Goal: Task Accomplishment & Management: Use online tool/utility

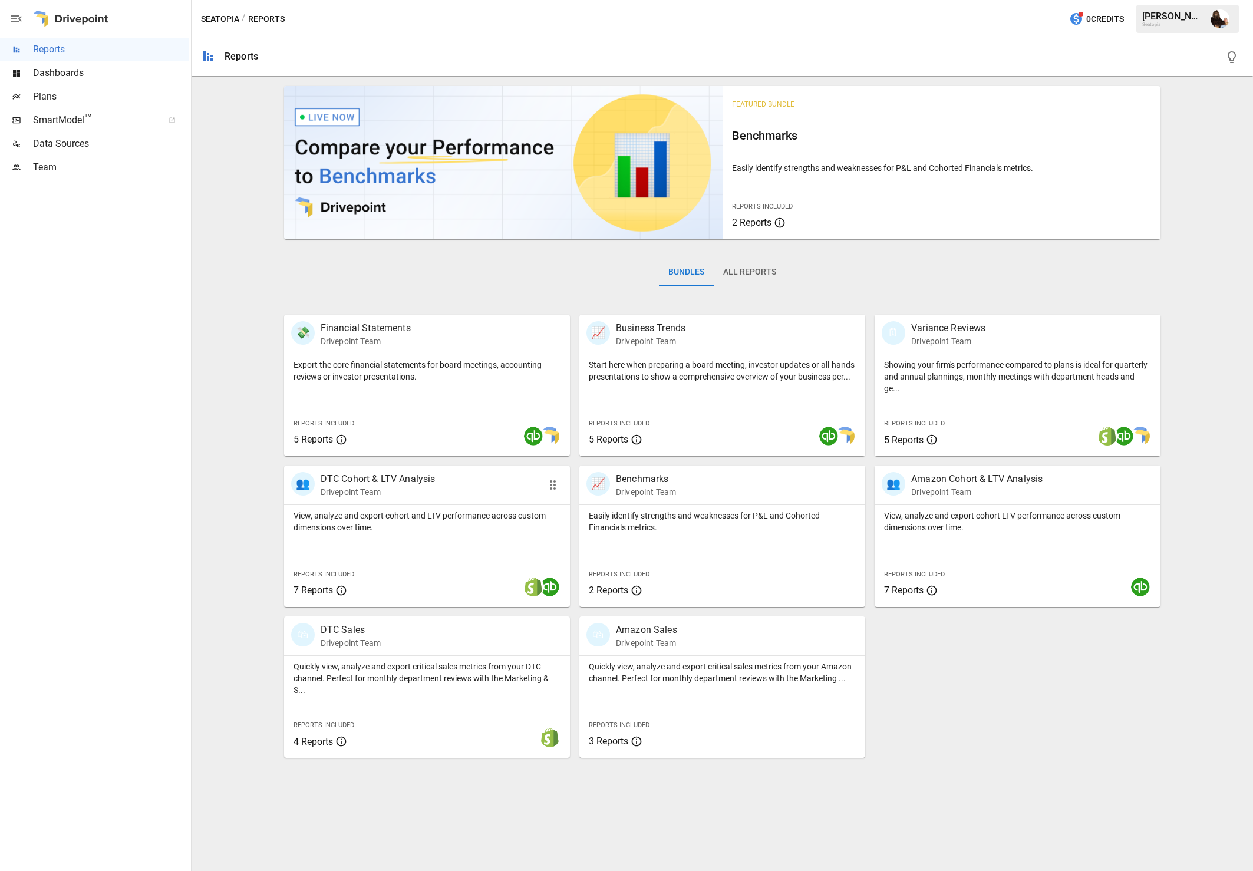
click at [394, 486] on p "DTC Cohort & LTV Analysis" at bounding box center [378, 479] width 115 height 14
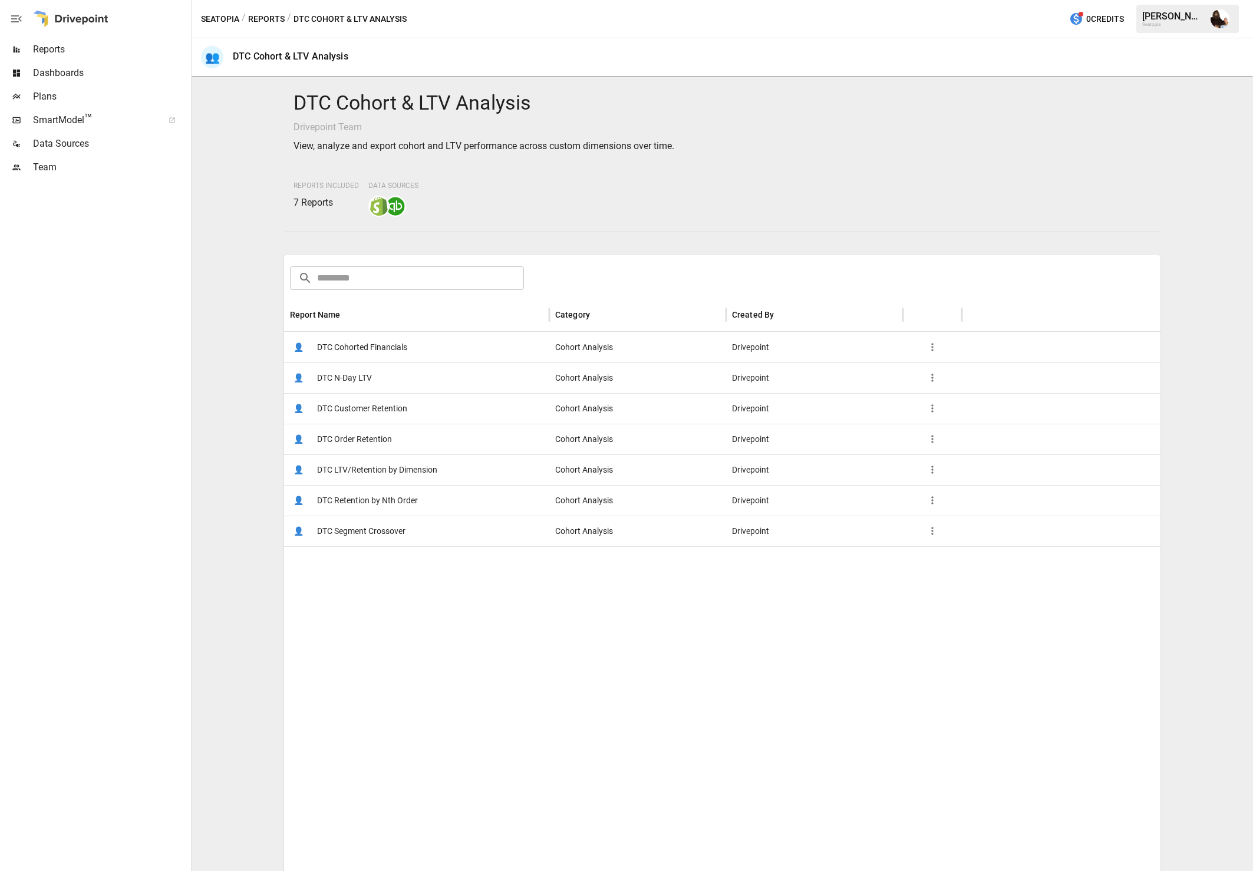
click at [368, 343] on span "DTC Cohorted Financials" at bounding box center [362, 348] width 90 height 30
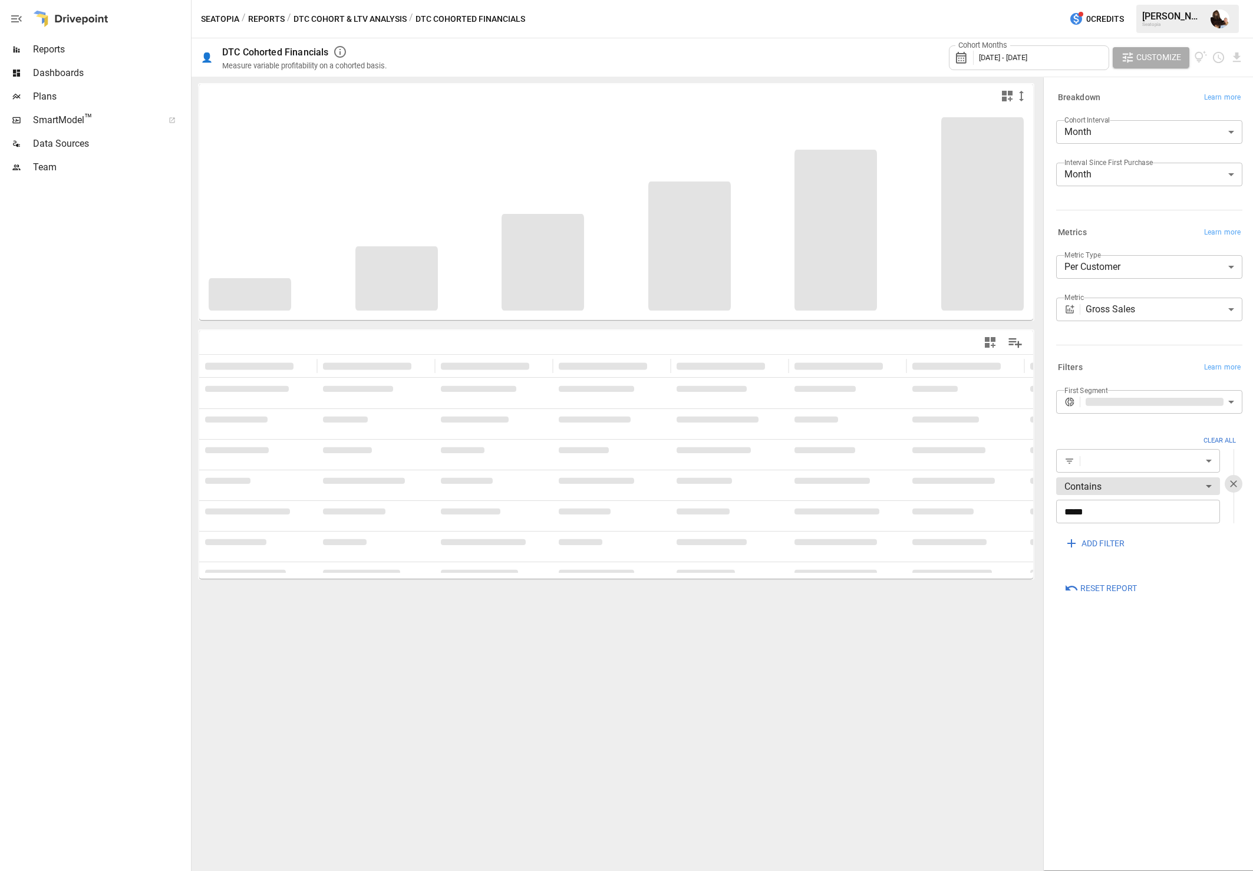
click at [990, 53] on span "[DATE] - [DATE]" at bounding box center [1003, 57] width 48 height 9
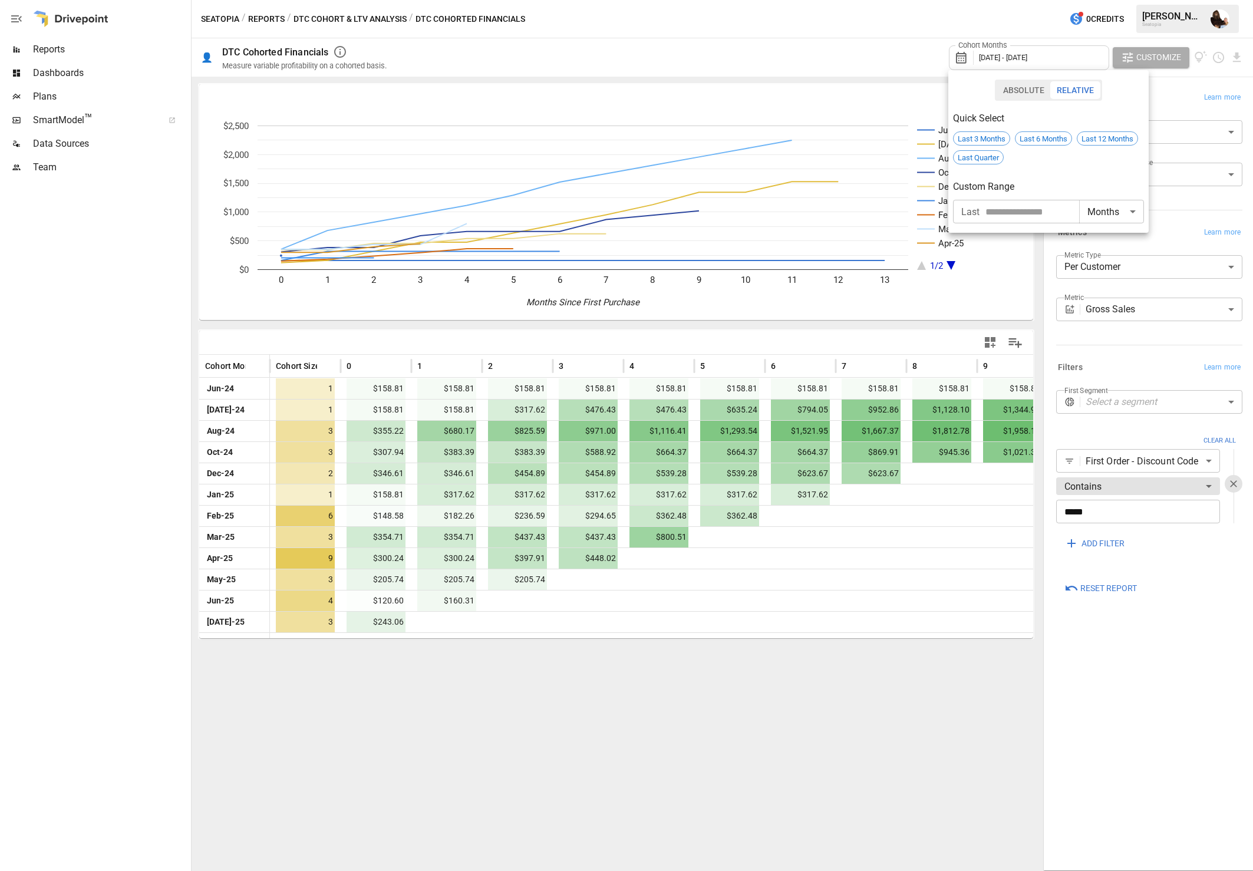
click at [845, 29] on div at bounding box center [626, 435] width 1253 height 871
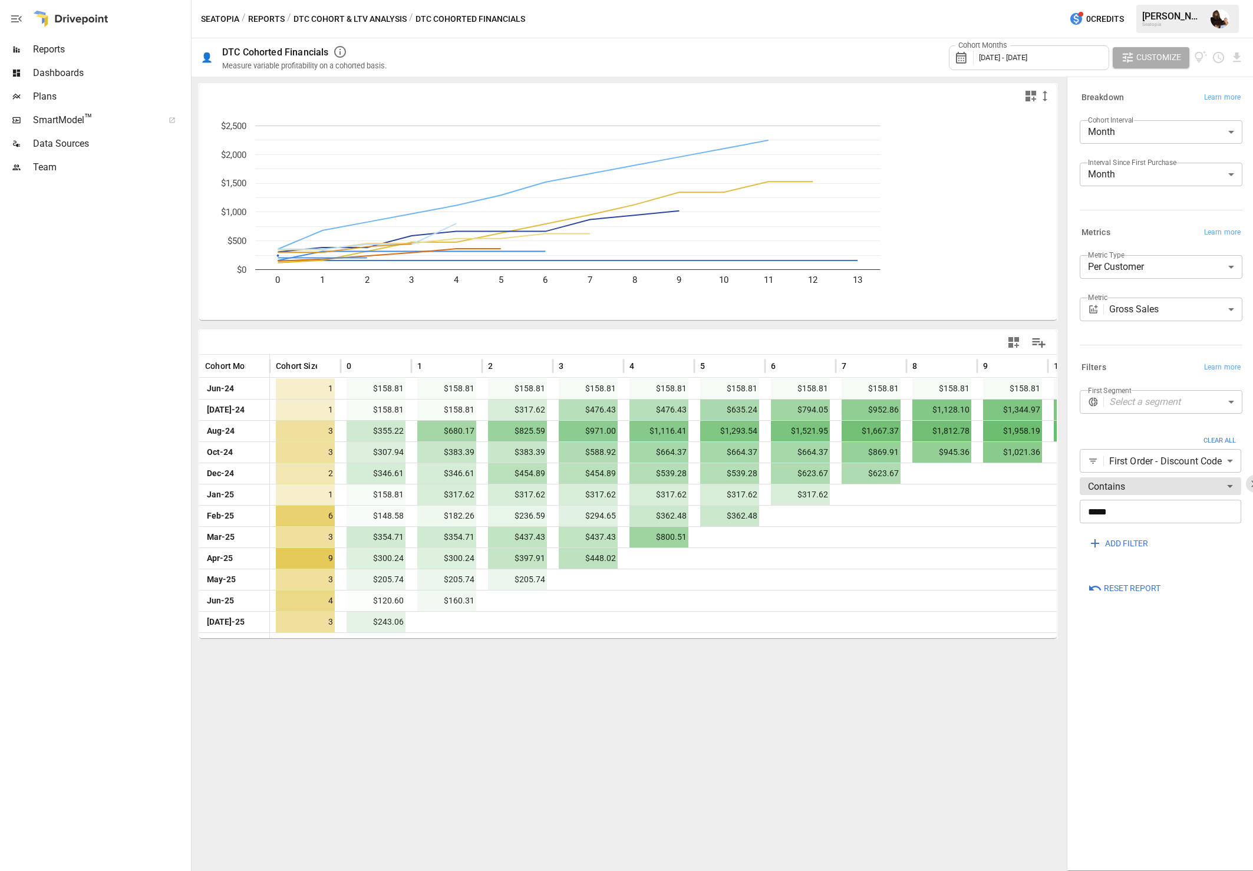
drag, startPoint x: 1042, startPoint y: 104, endPoint x: 1186, endPoint y: 225, distance: 188.3
click at [990, 225] on div "**********" at bounding box center [1159, 474] width 189 height 795
click at [990, 341] on icon "button" at bounding box center [1014, 342] width 11 height 11
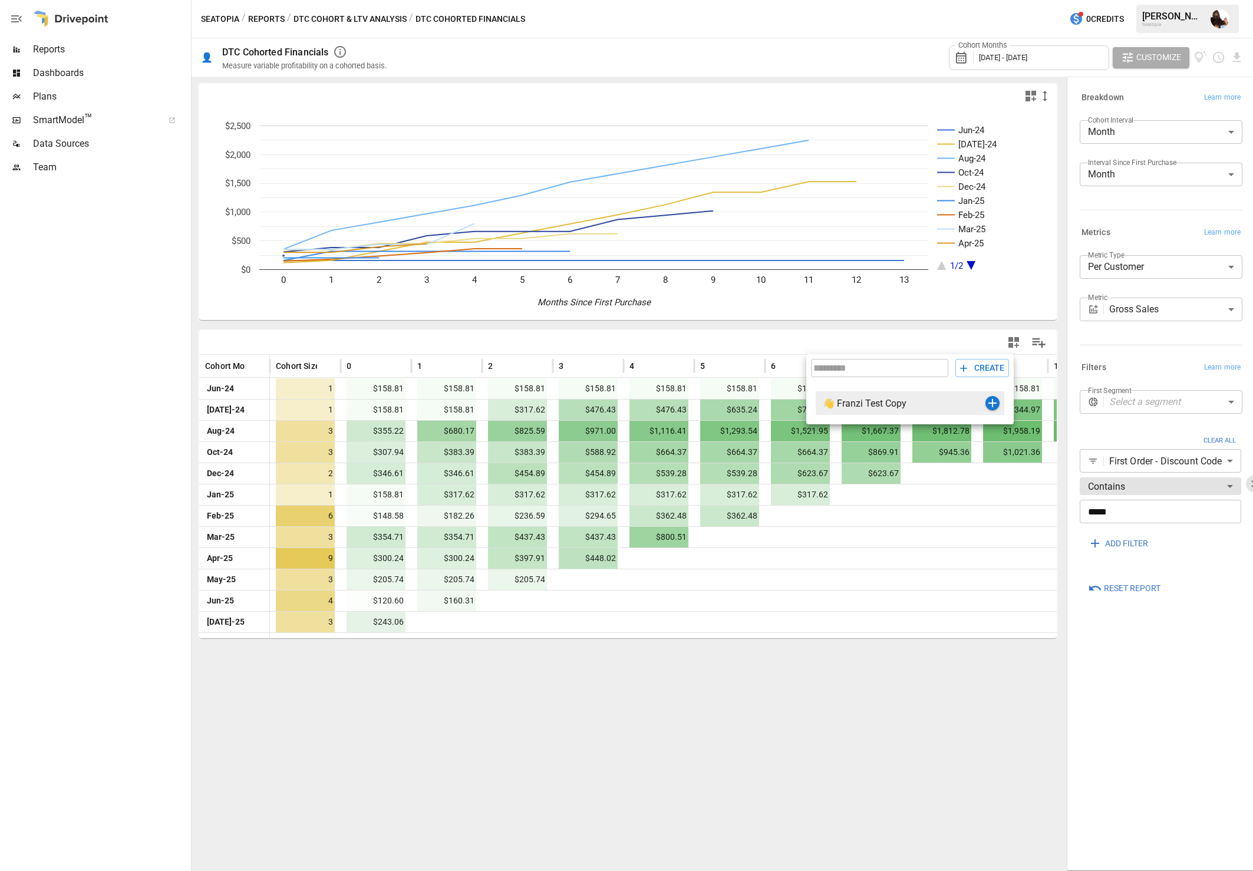
click at [921, 400] on div "Franzi Test Copy" at bounding box center [911, 403] width 149 height 11
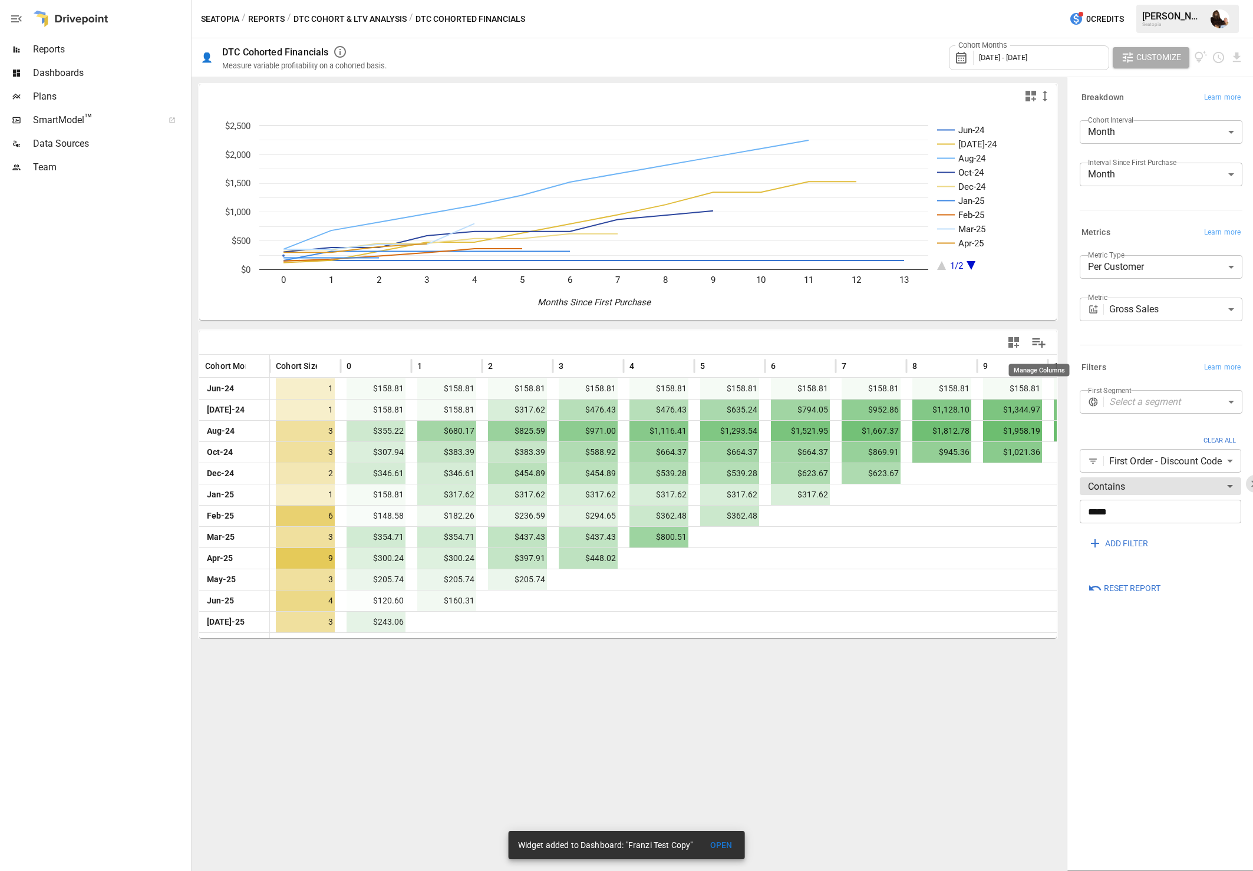
click at [990, 343] on icon "Manage Columns" at bounding box center [1039, 342] width 17 height 17
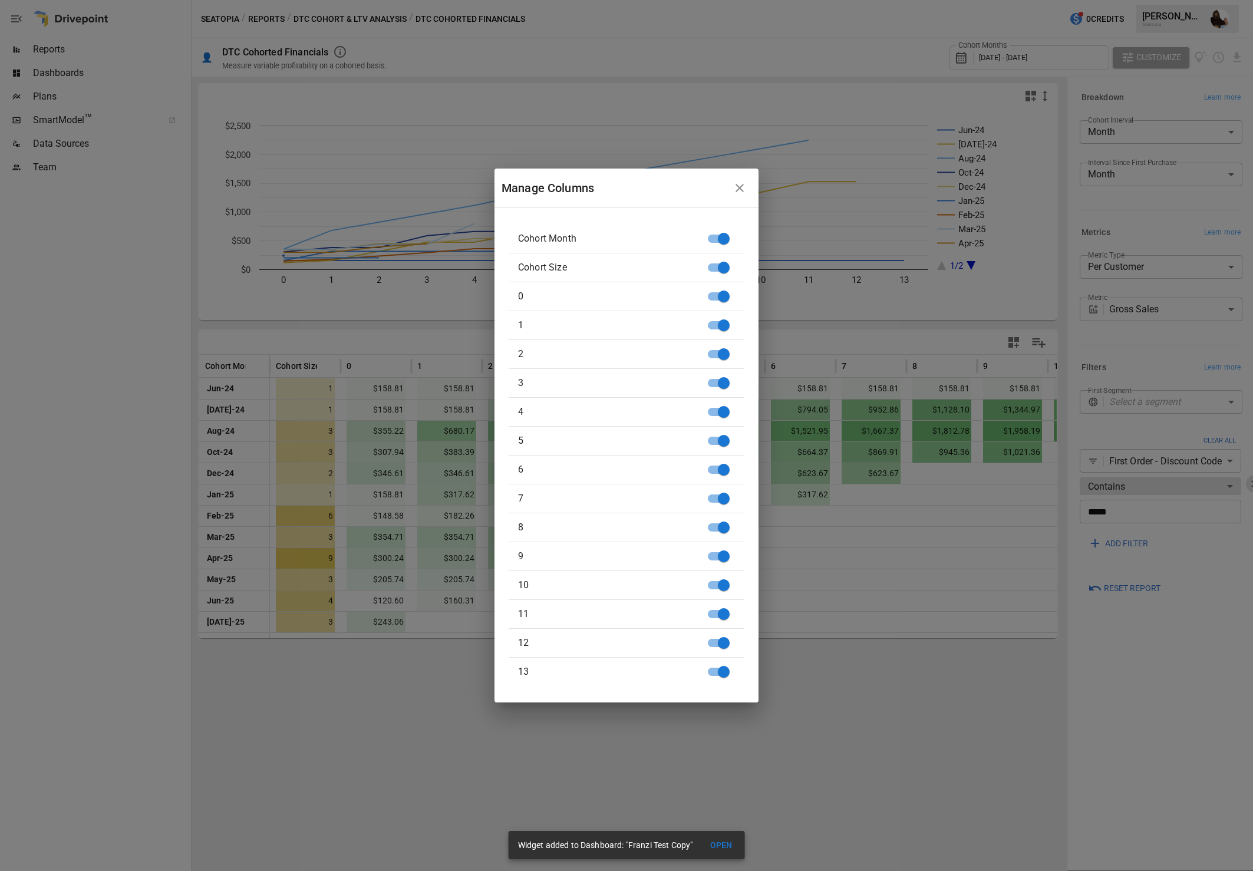
click at [743, 190] on icon "button" at bounding box center [740, 188] width 14 height 14
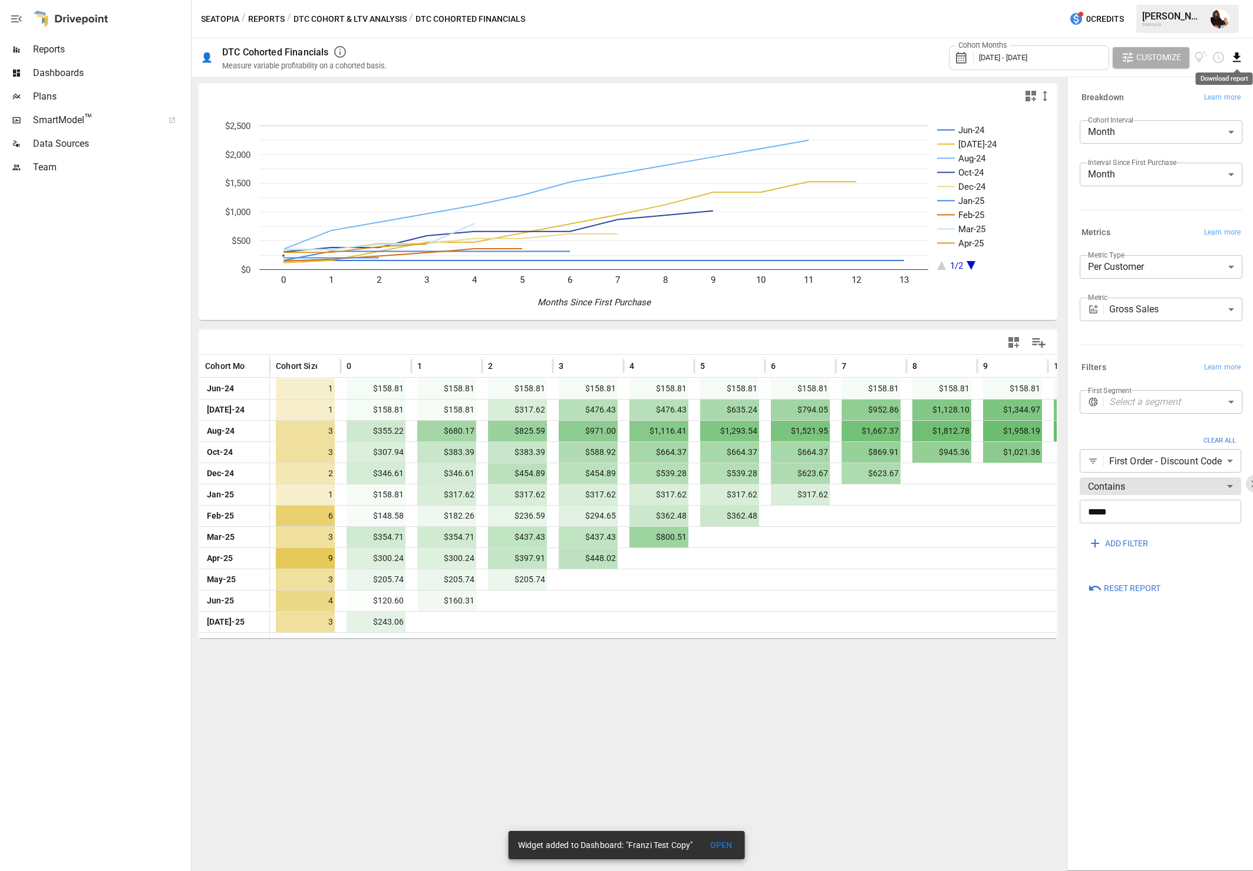
click at [990, 58] on icon "Download report" at bounding box center [1237, 58] width 14 height 14
click at [990, 76] on li "Download as PDF" at bounding box center [1198, 81] width 94 height 24
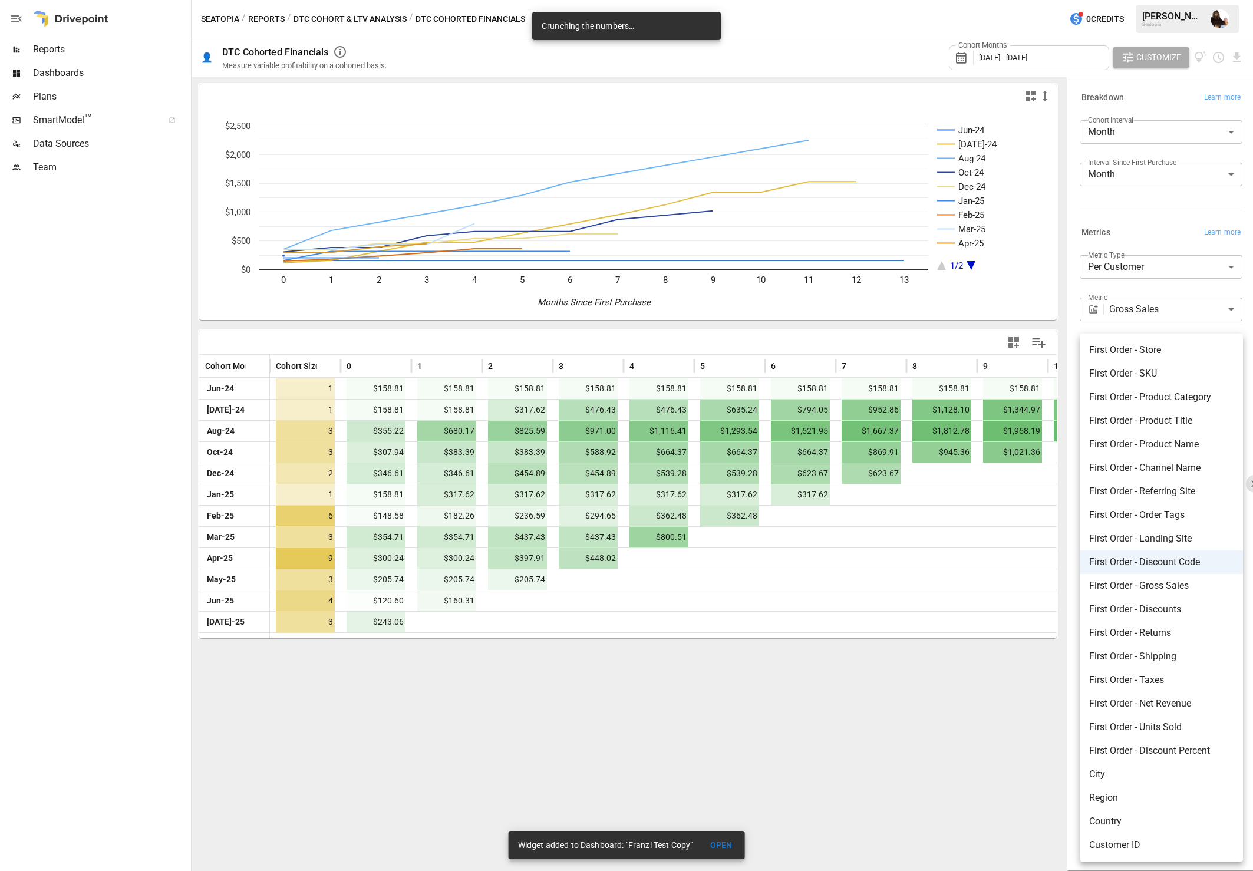
click at [990, 0] on body "Reports Dashboards Plans SmartModel ™ Data Sources Team Seatopia / Reports / DT…" at bounding box center [626, 0] width 1253 height 0
click at [990, 330] on div at bounding box center [626, 435] width 1253 height 871
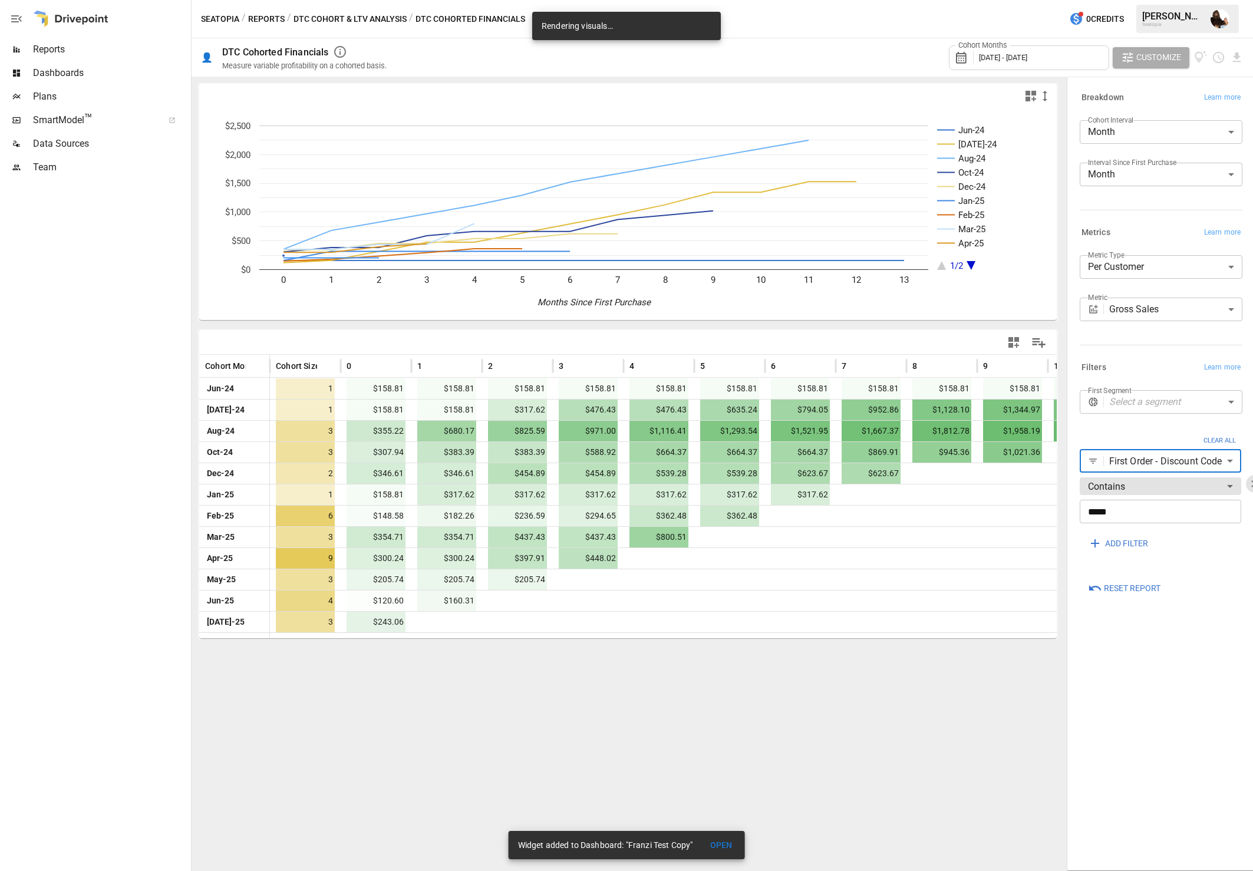
click at [990, 437] on button "Clear ALl" at bounding box center [1219, 441] width 45 height 17
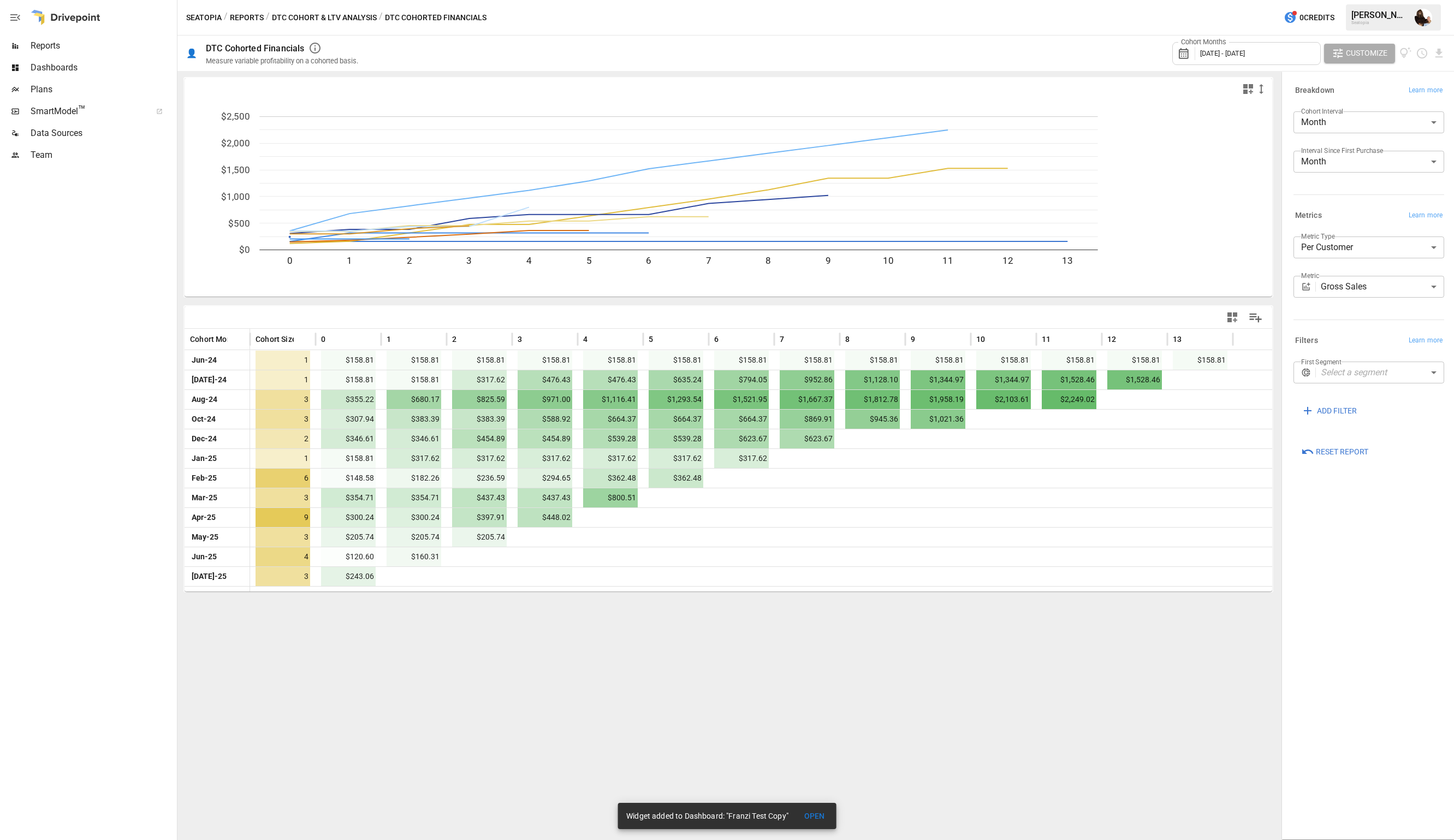
drag, startPoint x: 1281, startPoint y: 486, endPoint x: 1329, endPoint y: 520, distance: 58.8
click at [917, 520] on div "**********" at bounding box center [1366, 456] width 175 height 769
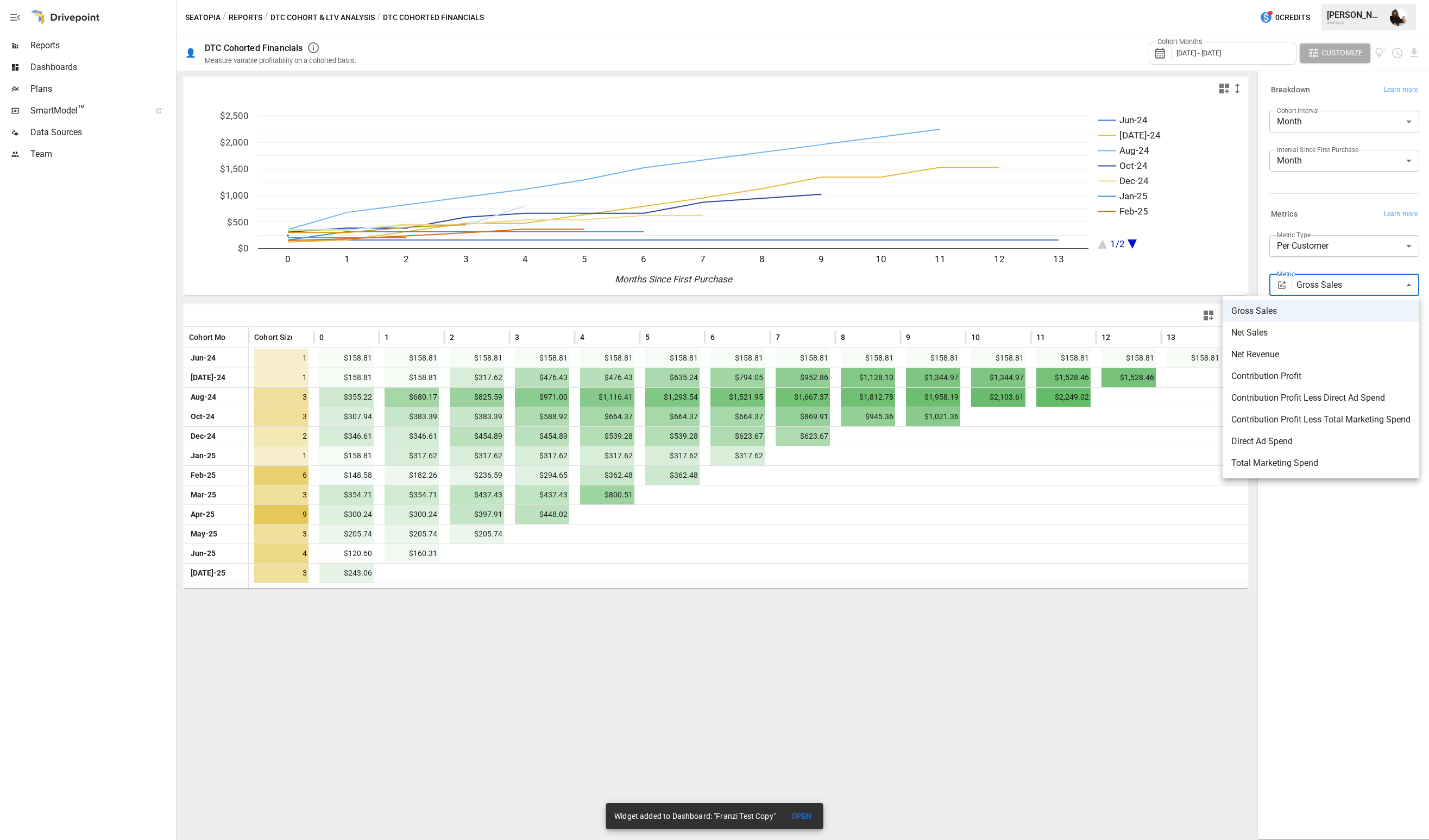
click at [912, 0] on body "Reports Dashboards Plans SmartModel ™ Data Sources Team Seatopia / Reports / DT…" at bounding box center [714, 0] width 1429 height 0
click at [912, 314] on span "Gross Sales" at bounding box center [1321, 311] width 180 height 13
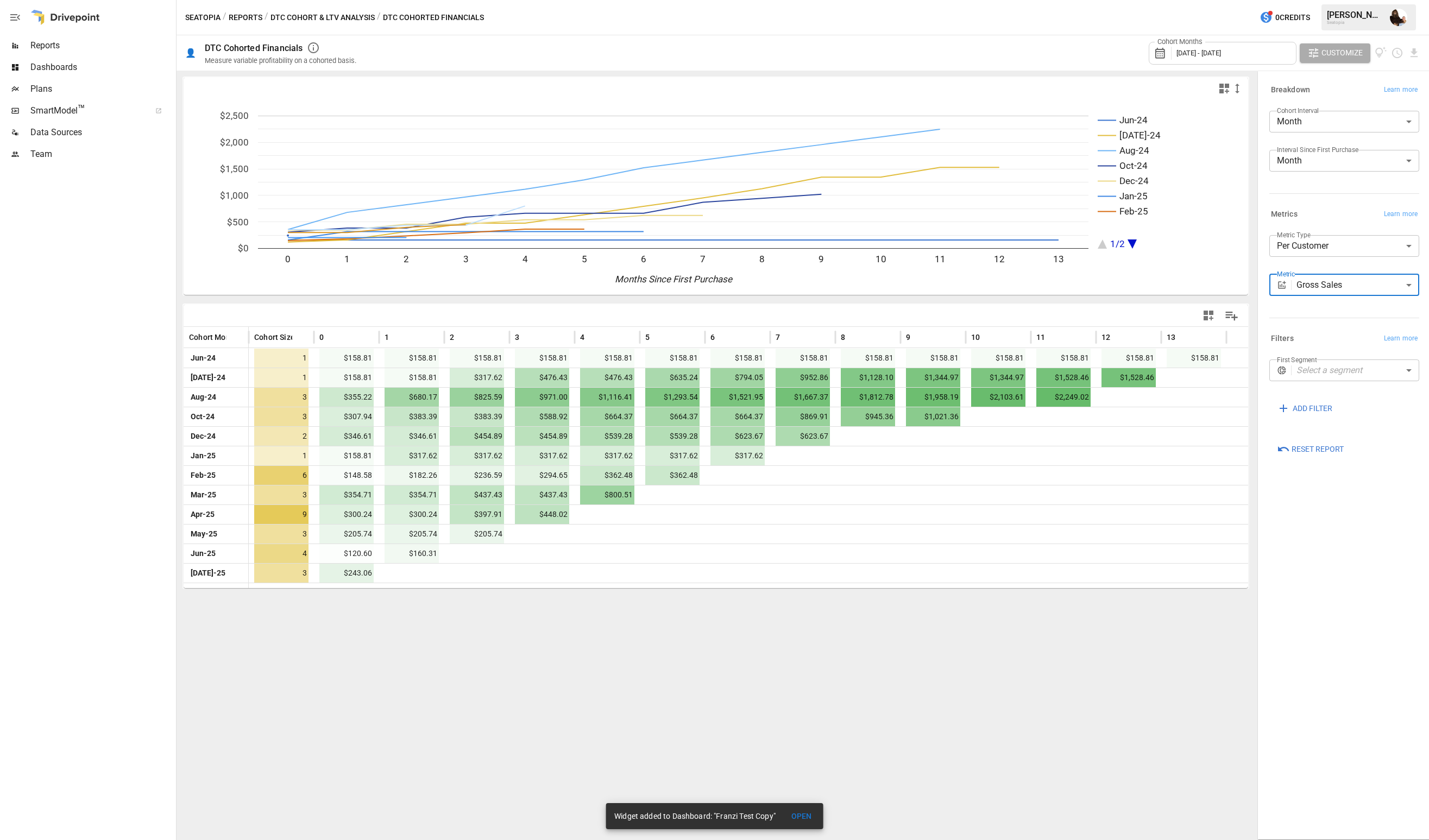
click at [912, 244] on icon "A chart." at bounding box center [1132, 244] width 9 height 9
click at [912, 246] on icon "A chart." at bounding box center [1103, 244] width 9 height 9
click at [912, 243] on icon "A chart." at bounding box center [1132, 244] width 9 height 9
